Goal: Transaction & Acquisition: Purchase product/service

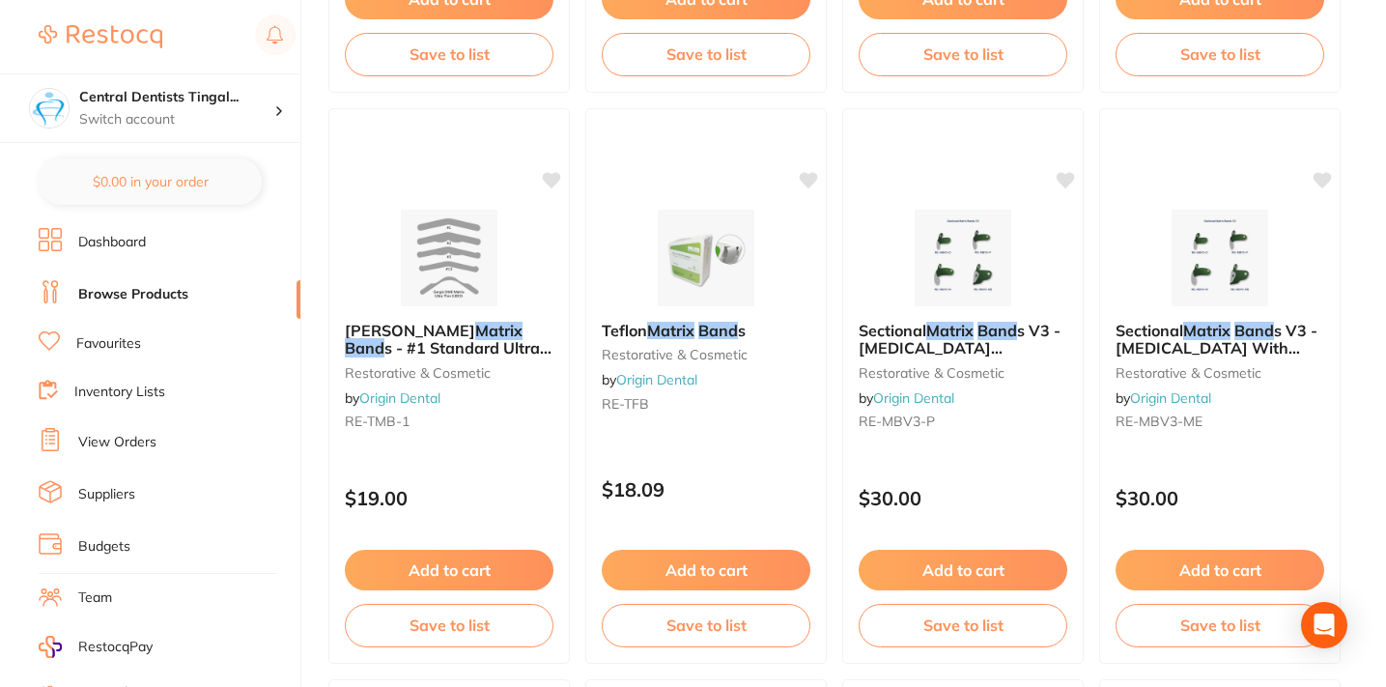
scroll to position [1389, 0]
click at [140, 244] on link "Dashboard" at bounding box center [112, 242] width 68 height 19
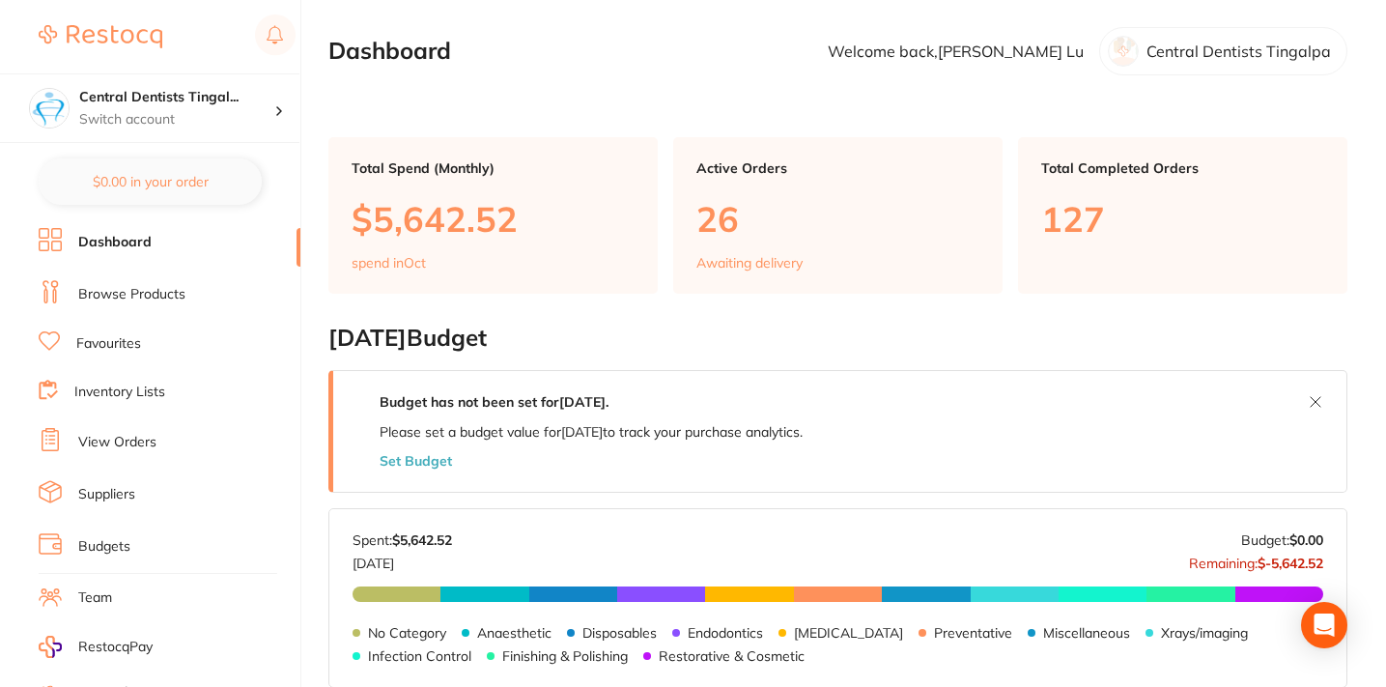
click at [139, 298] on link "Browse Products" at bounding box center [131, 294] width 107 height 19
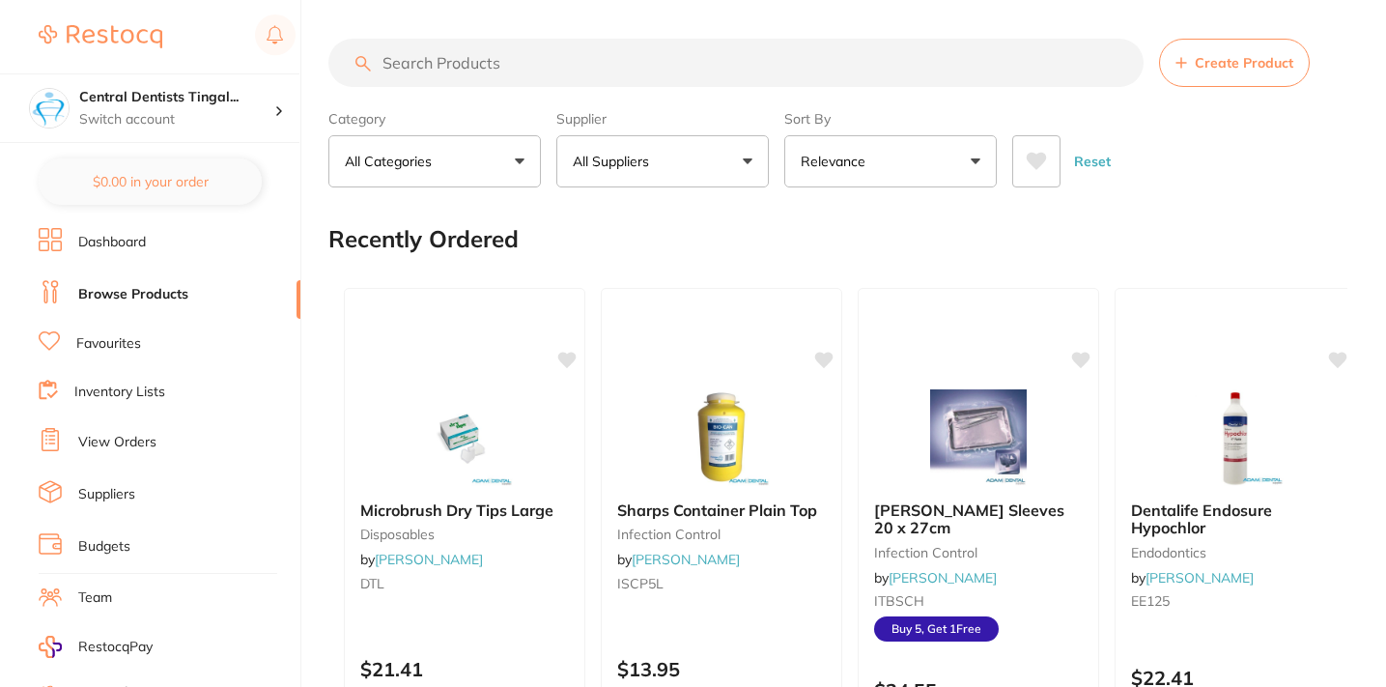
click at [501, 65] on input "search" at bounding box center [735, 63] width 815 height 48
type input "p"
click at [651, 157] on p "All Suppliers" at bounding box center [615, 161] width 84 height 19
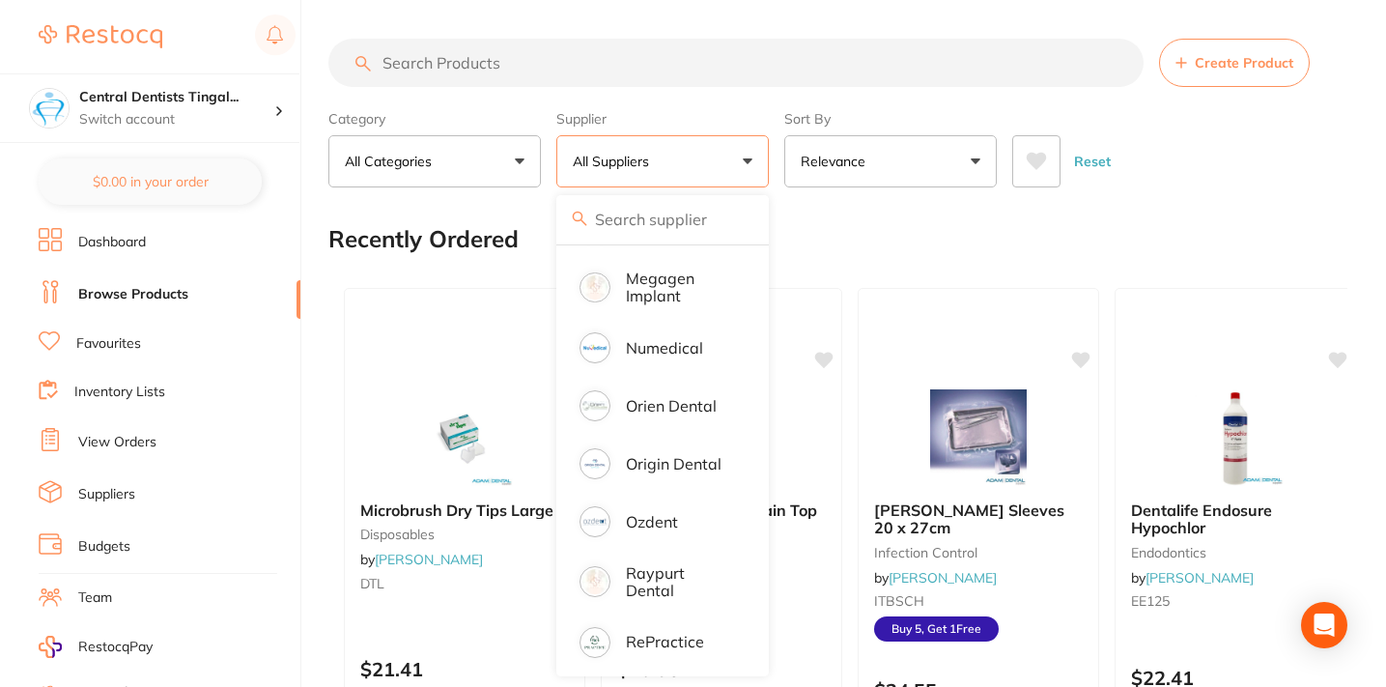
scroll to position [1616, 0]
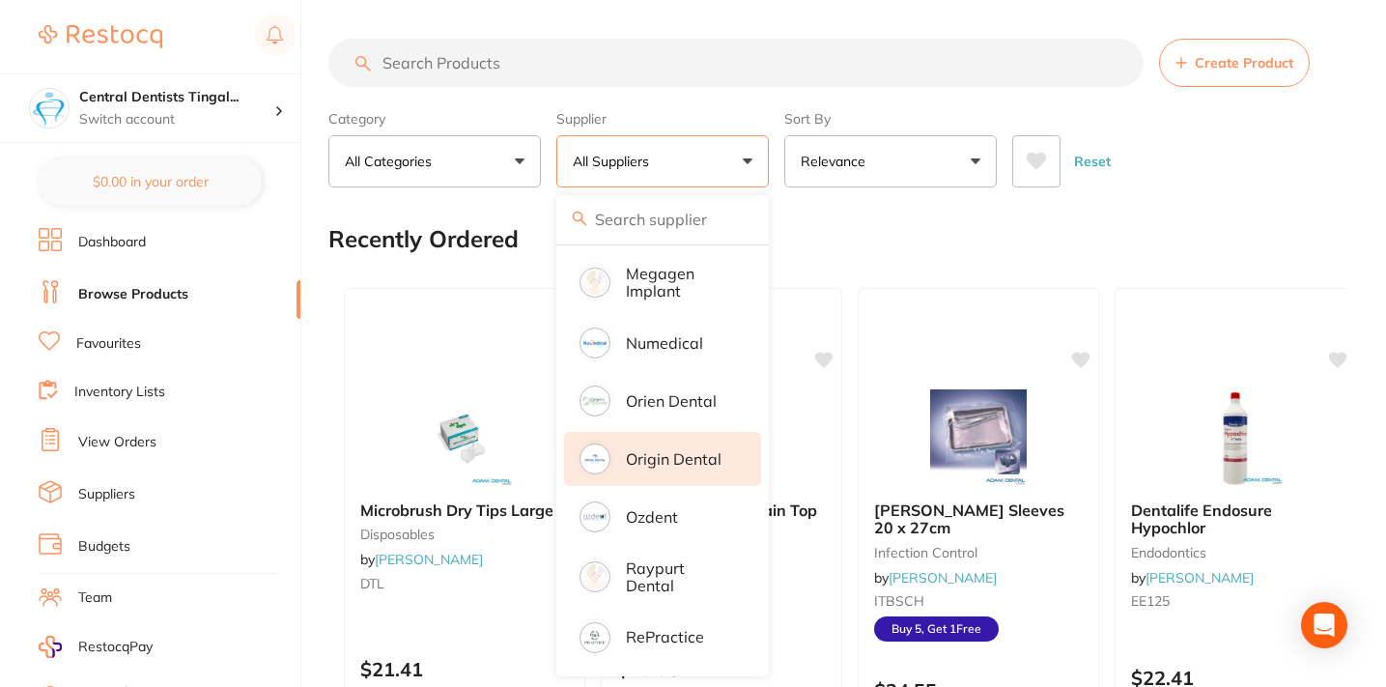
click at [635, 468] on p "Origin Dental" at bounding box center [674, 458] width 96 height 17
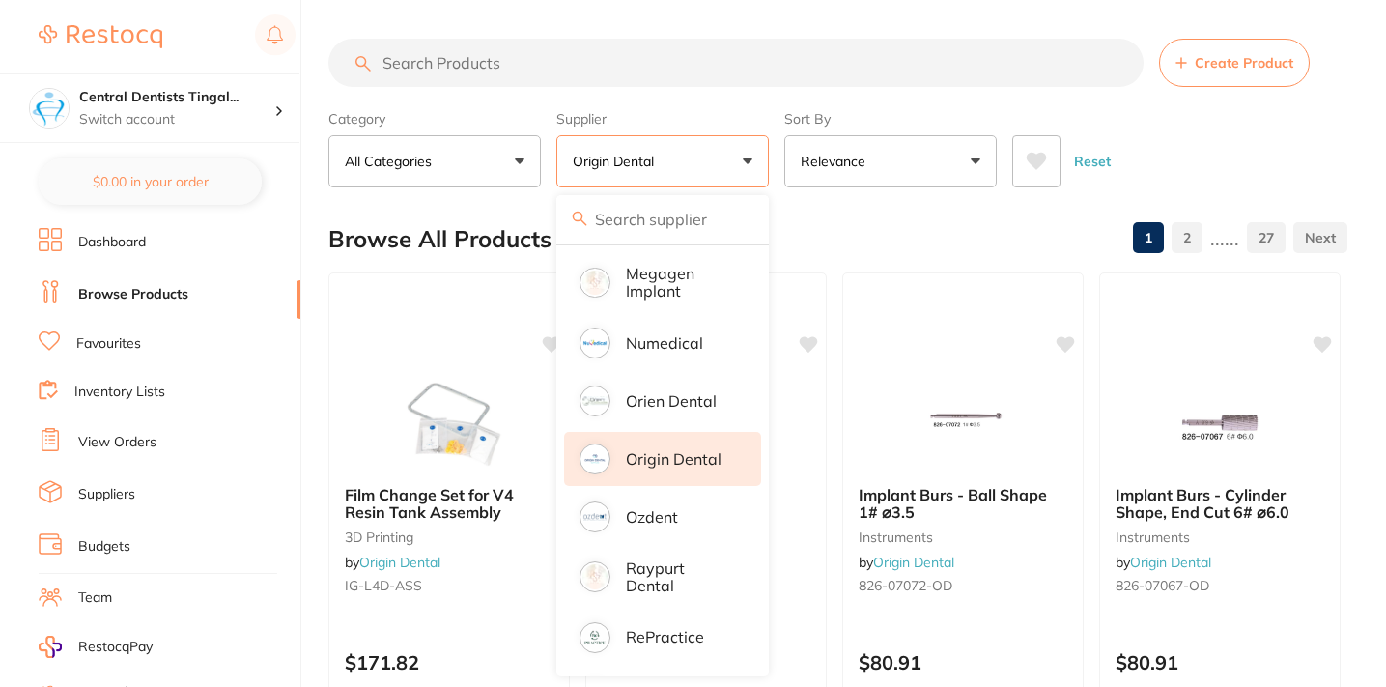
click at [519, 70] on input "search" at bounding box center [735, 63] width 815 height 48
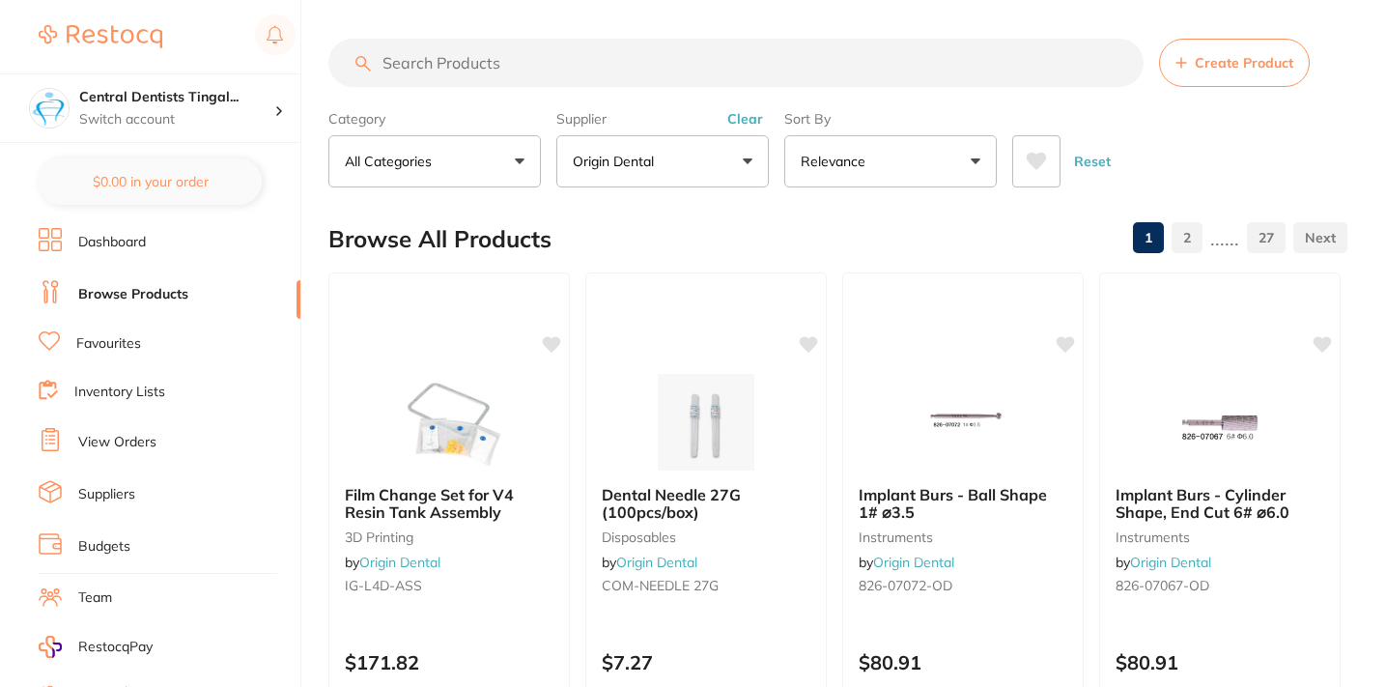
click at [519, 70] on input "search" at bounding box center [735, 63] width 815 height 48
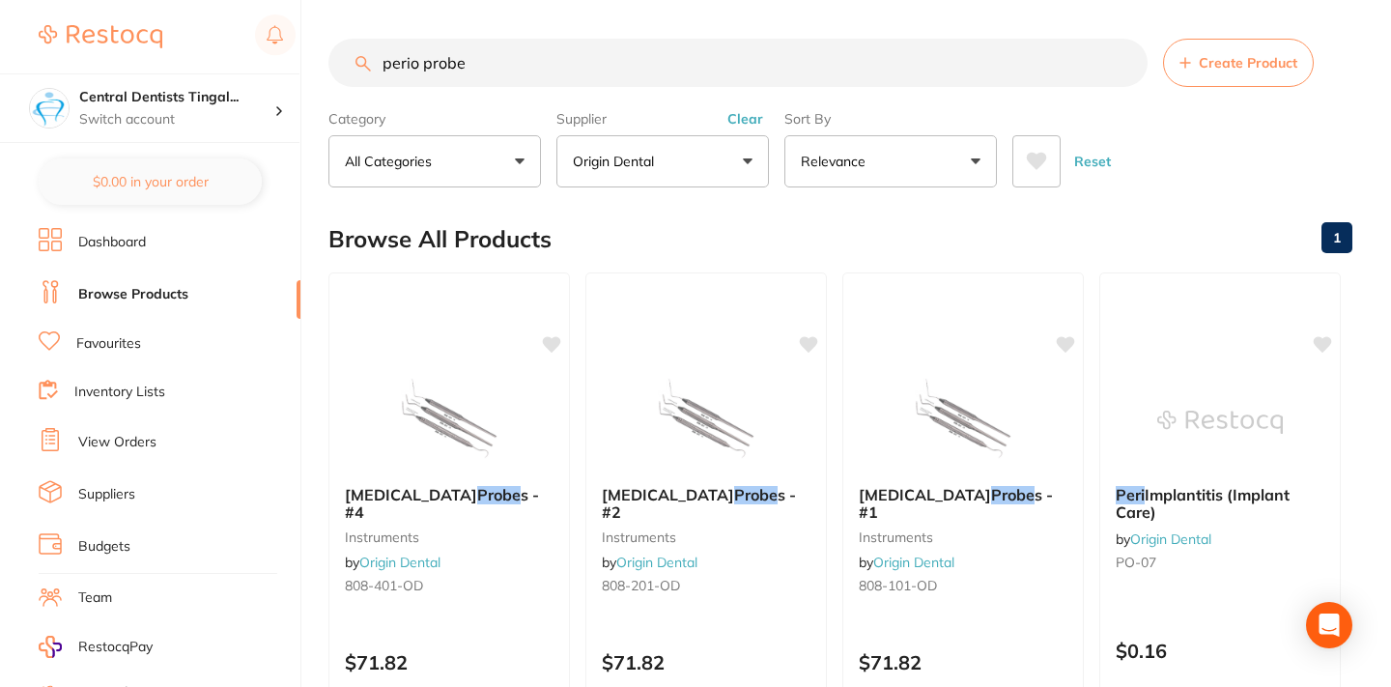
scroll to position [1375, 0]
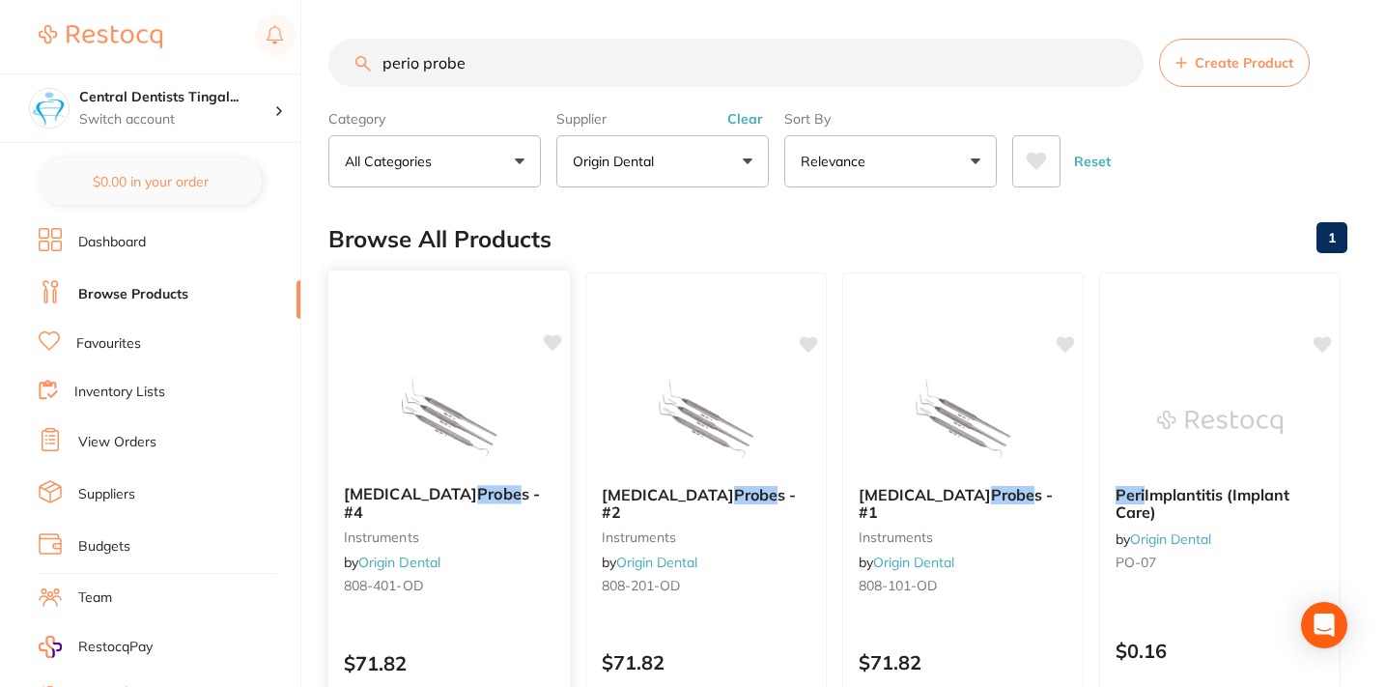
type input "perio probe"
click at [455, 435] on img at bounding box center [448, 421] width 127 height 98
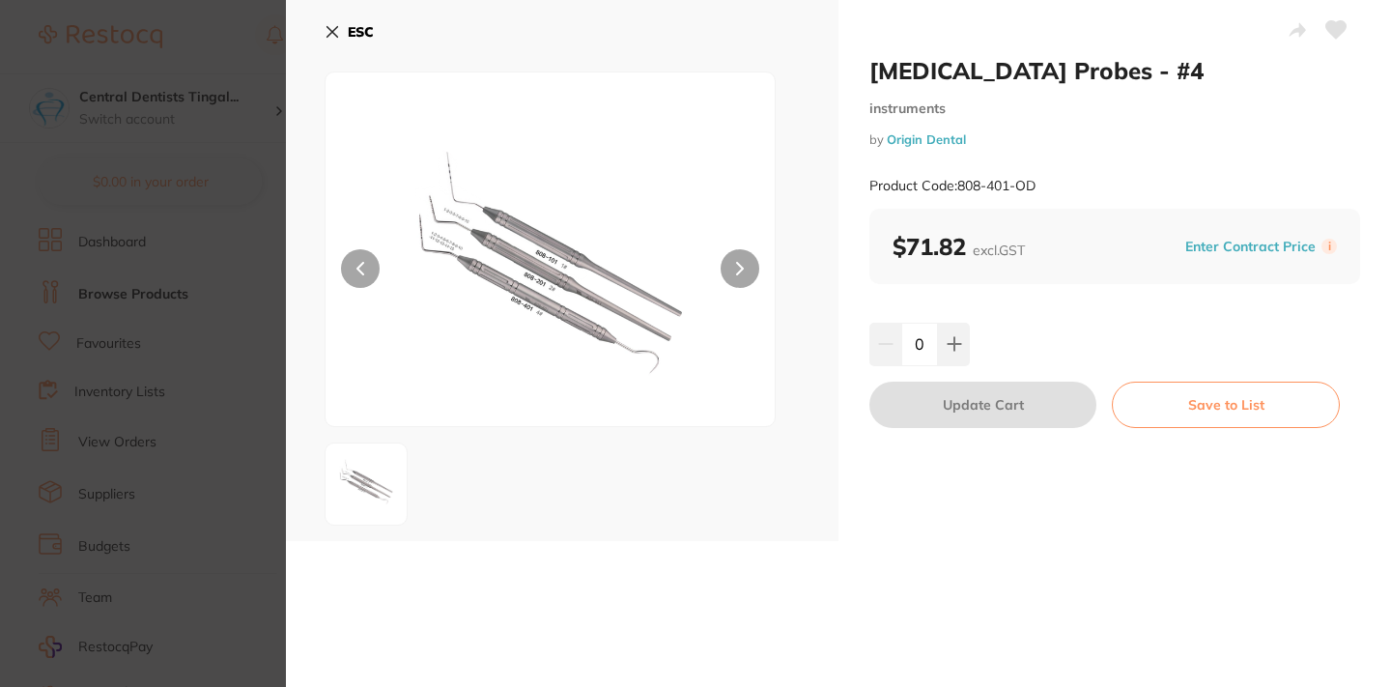
click at [602, 319] on img at bounding box center [550, 273] width 270 height 305
